Goal: Find specific page/section: Find specific page/section

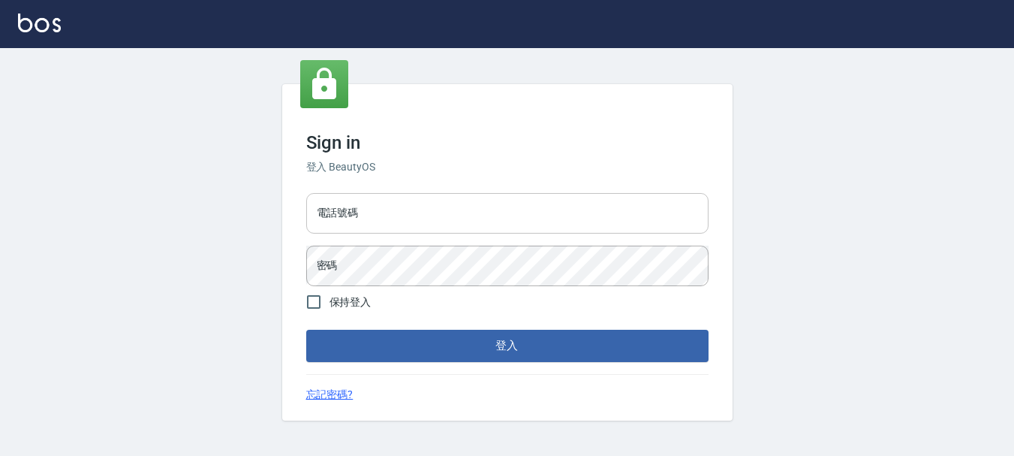
click at [375, 218] on input "電話號碼" at bounding box center [507, 213] width 402 height 41
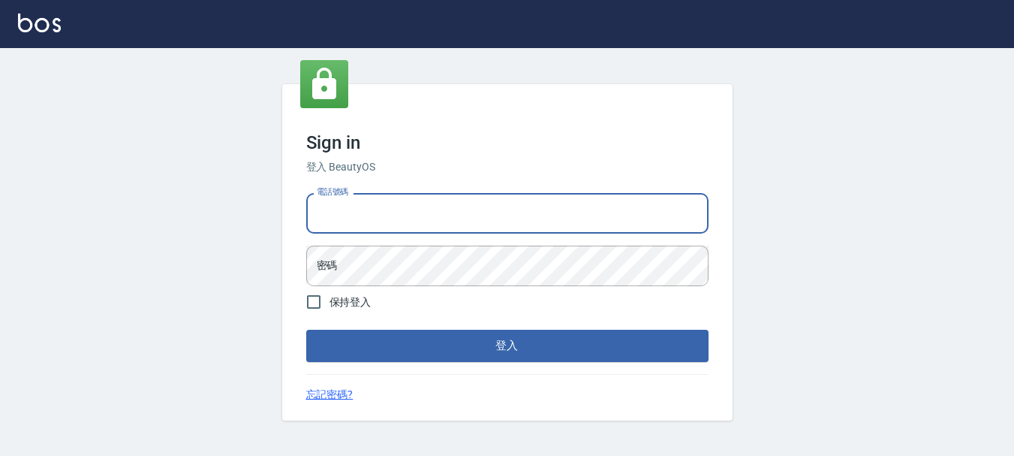
type input "0983811952"
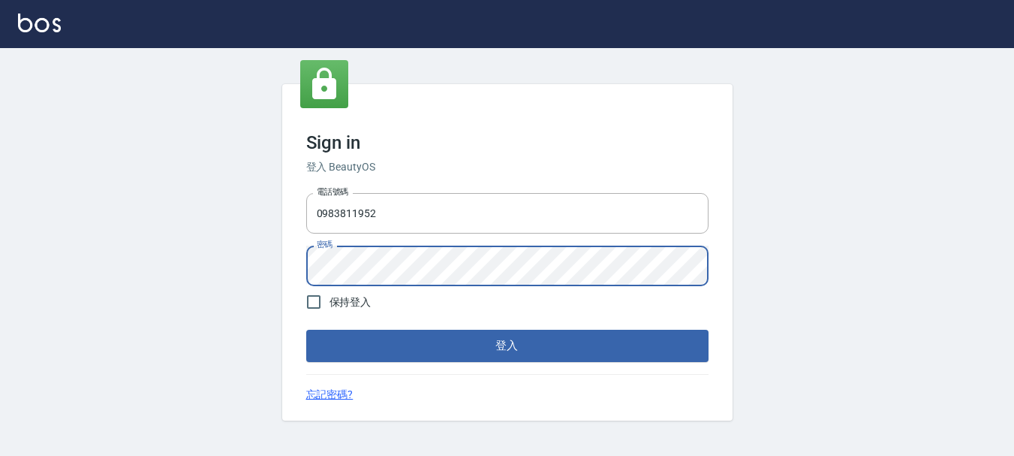
click at [306, 330] on button "登入" at bounding box center [507, 346] width 402 height 32
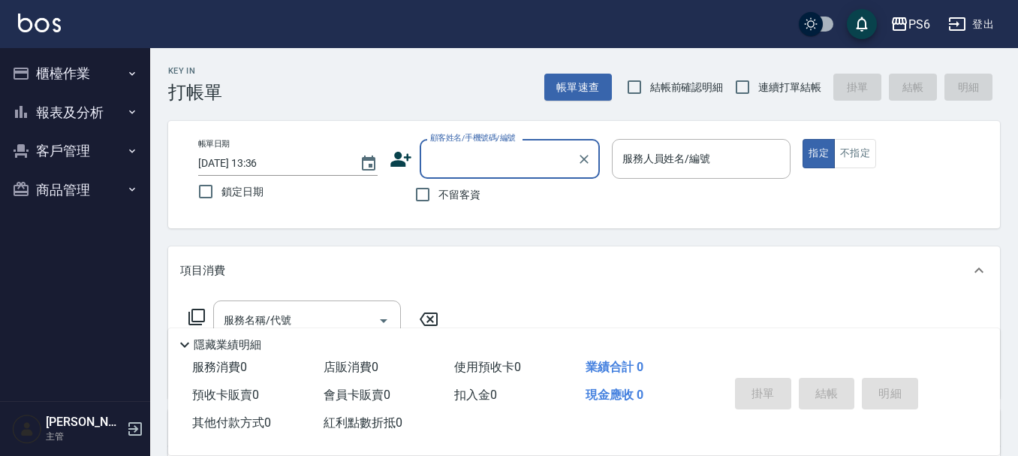
click at [104, 109] on button "報表及分析" at bounding box center [75, 112] width 138 height 39
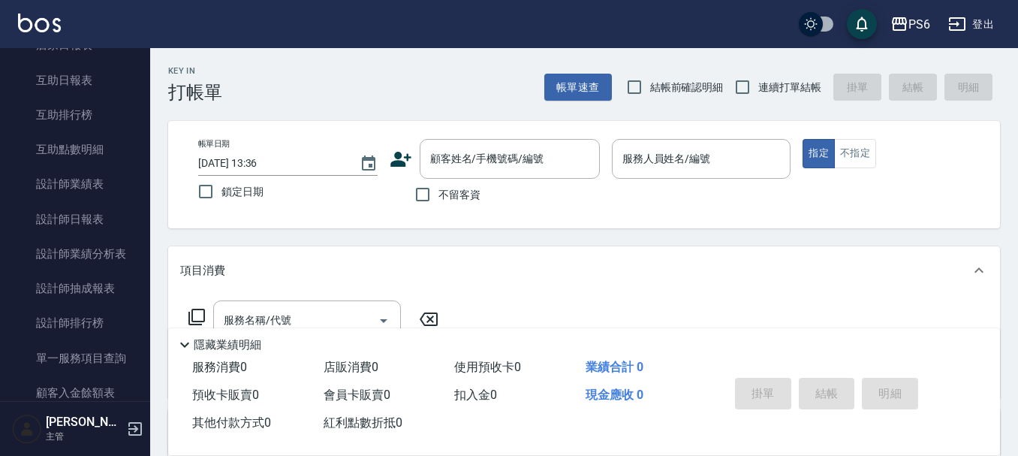
scroll to position [150, 0]
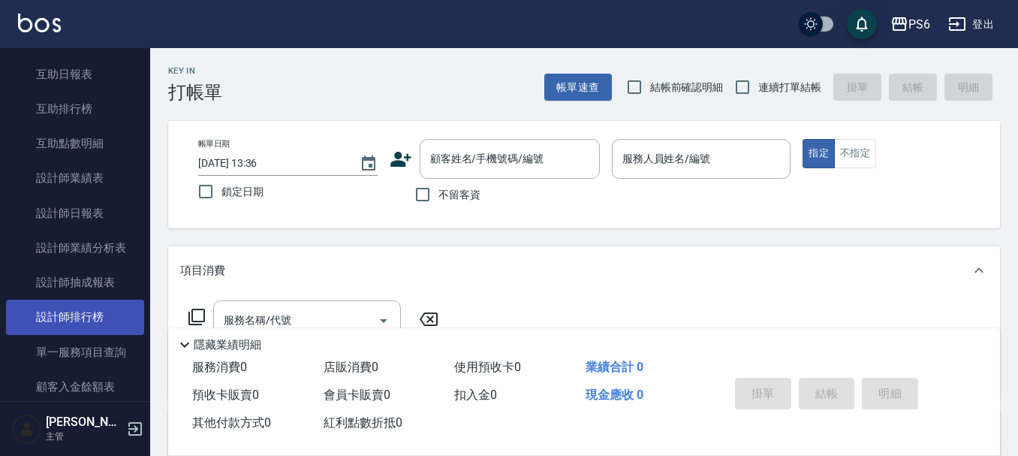
click at [91, 309] on link "設計師排行榜" at bounding box center [75, 316] width 138 height 35
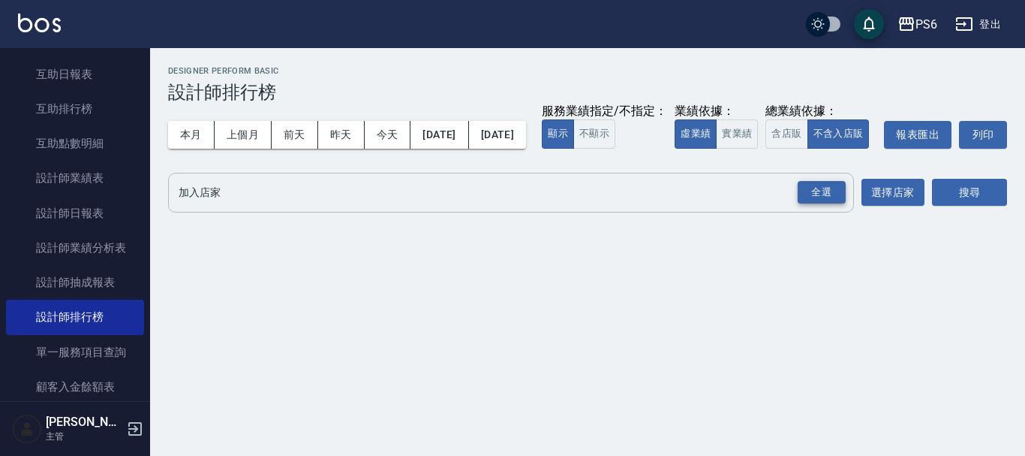
click at [814, 204] on div "全選" at bounding box center [822, 192] width 48 height 23
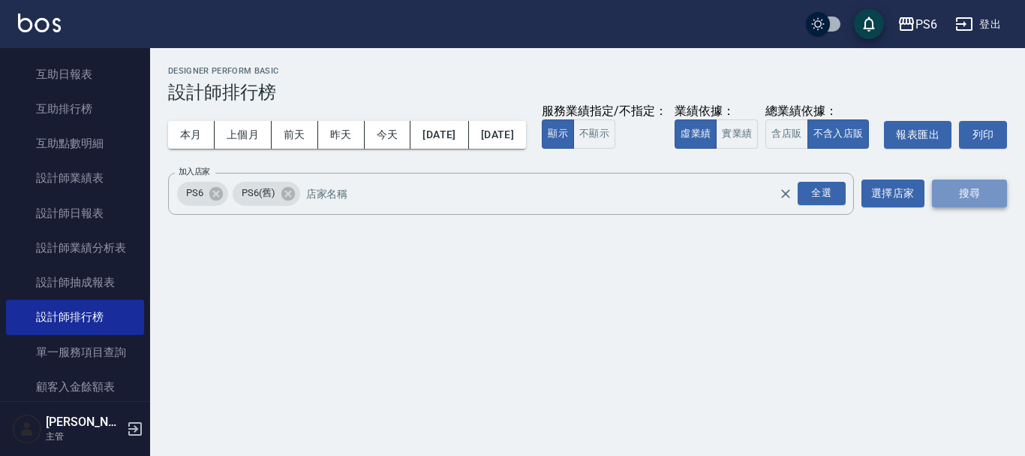
click at [987, 207] on button "搜尋" at bounding box center [969, 193] width 75 height 28
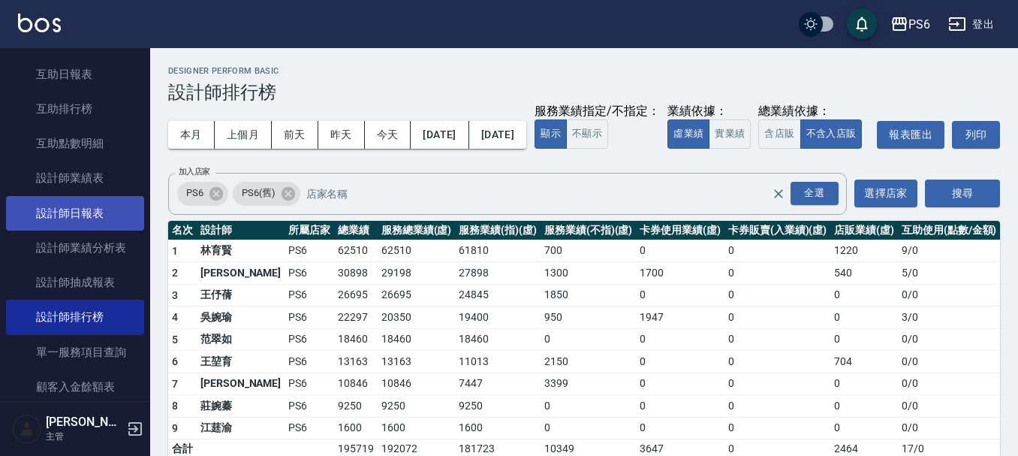
click at [71, 217] on link "設計師日報表" at bounding box center [75, 213] width 138 height 35
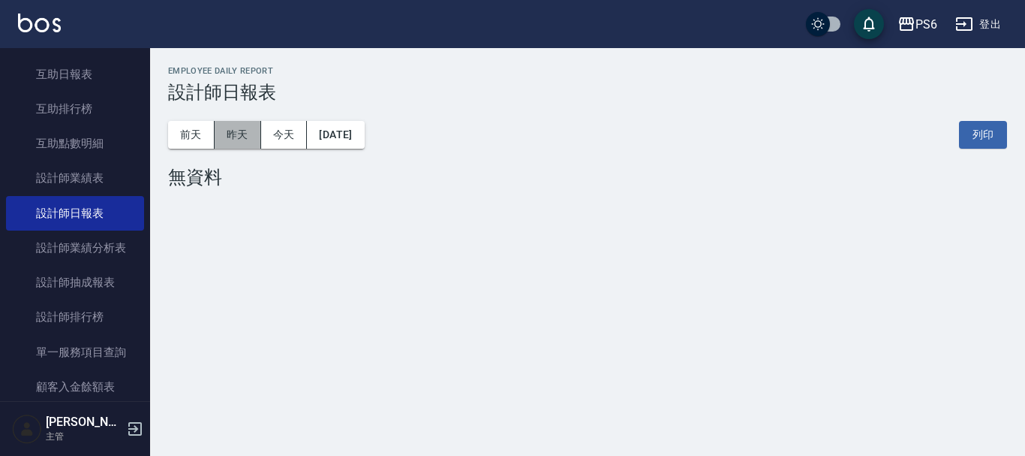
click at [236, 140] on button "昨天" at bounding box center [238, 135] width 47 height 28
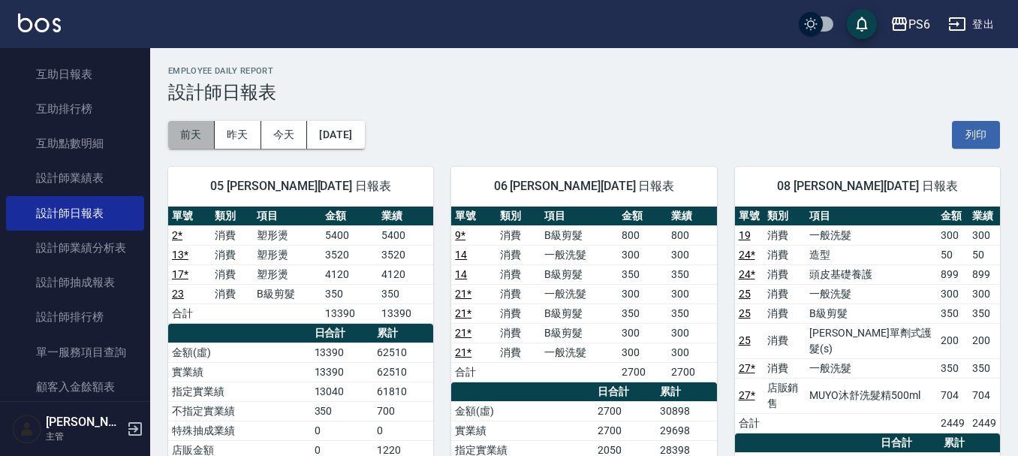
click at [206, 128] on button "前天" at bounding box center [191, 135] width 47 height 28
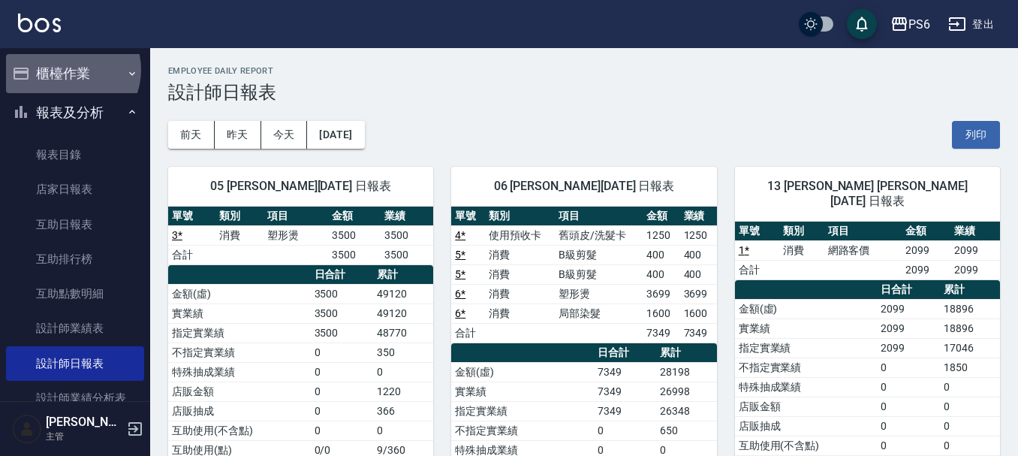
click at [71, 69] on button "櫃檯作業" at bounding box center [75, 73] width 138 height 39
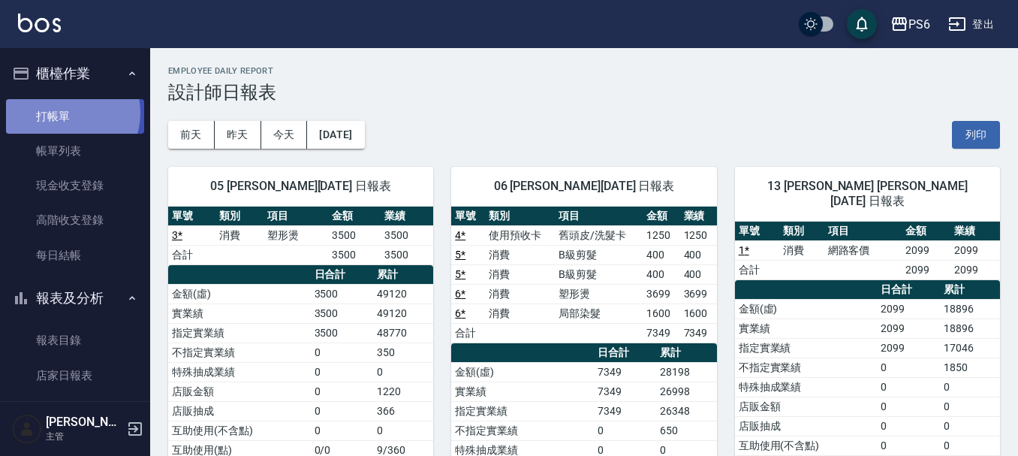
click at [68, 113] on link "打帳單" at bounding box center [75, 116] width 138 height 35
